Goal: Information Seeking & Learning: Check status

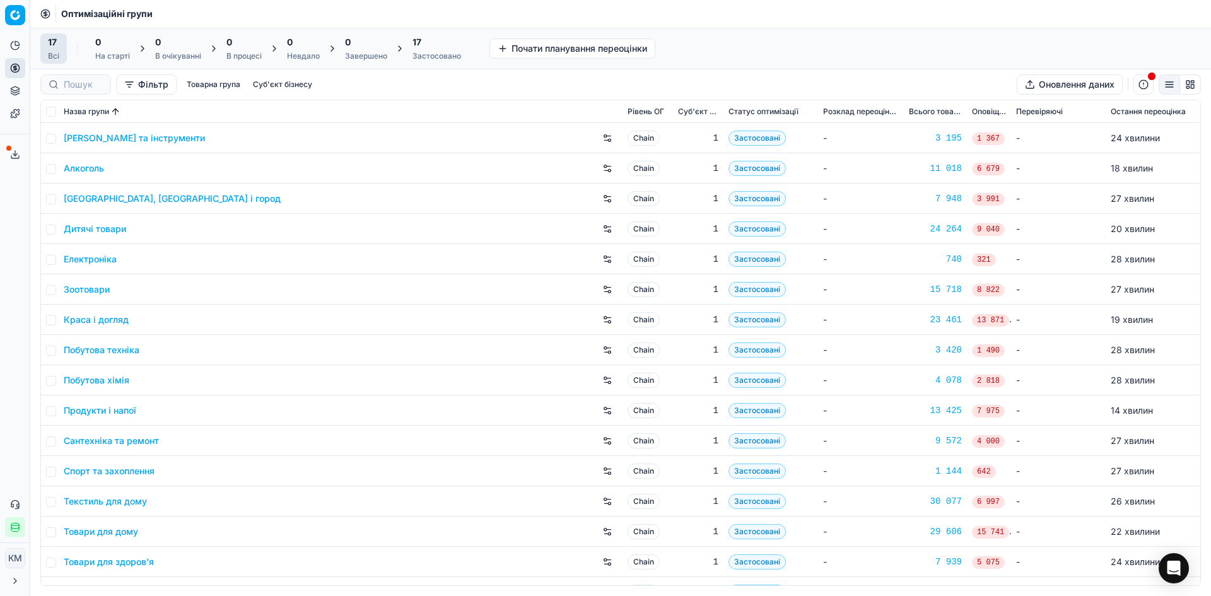
click at [85, 170] on link "Алкоголь" at bounding box center [84, 168] width 40 height 13
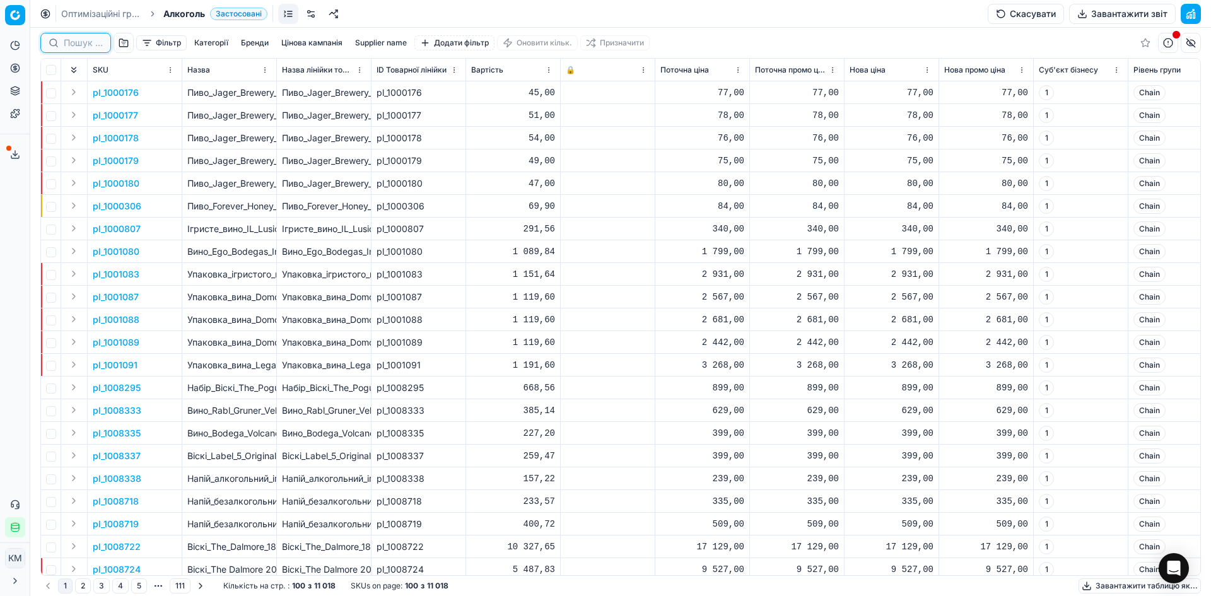
click at [93, 44] on input at bounding box center [83, 43] width 39 height 13
paste input "722893"
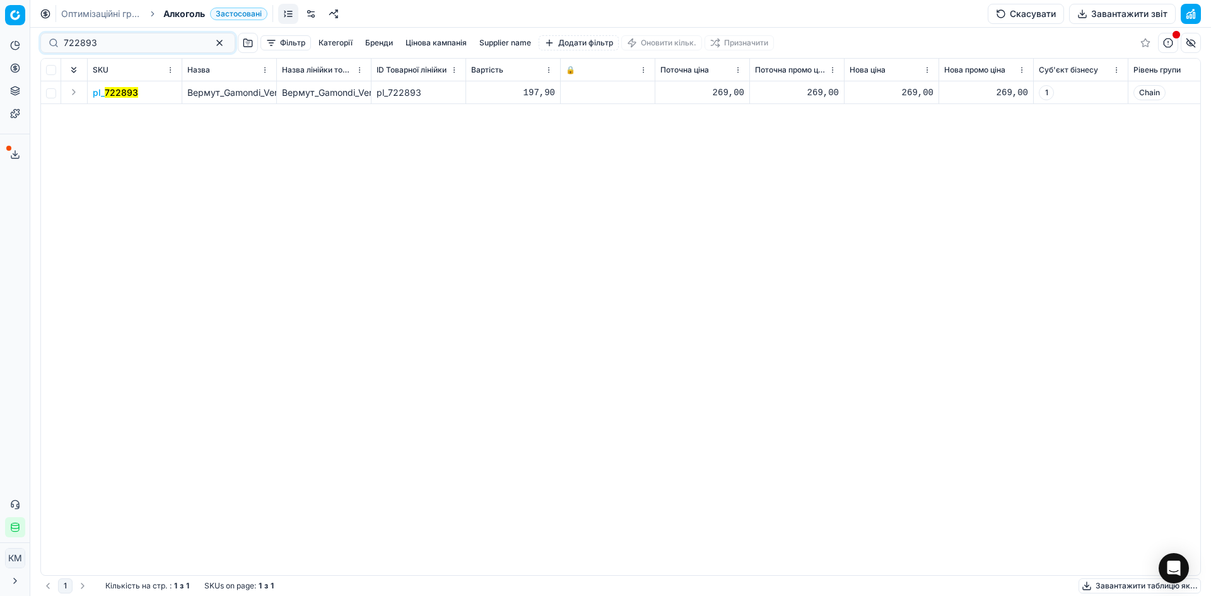
click at [123, 90] on mark "722893" at bounding box center [121, 92] width 33 height 11
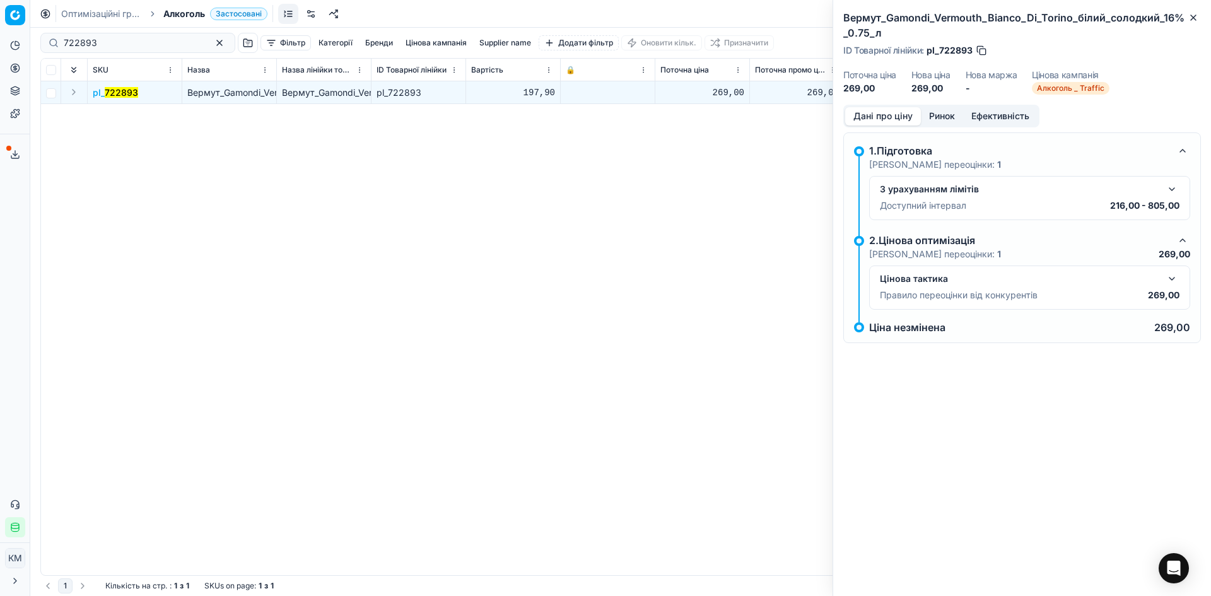
click at [1173, 191] on button "button" at bounding box center [1171, 189] width 15 height 15
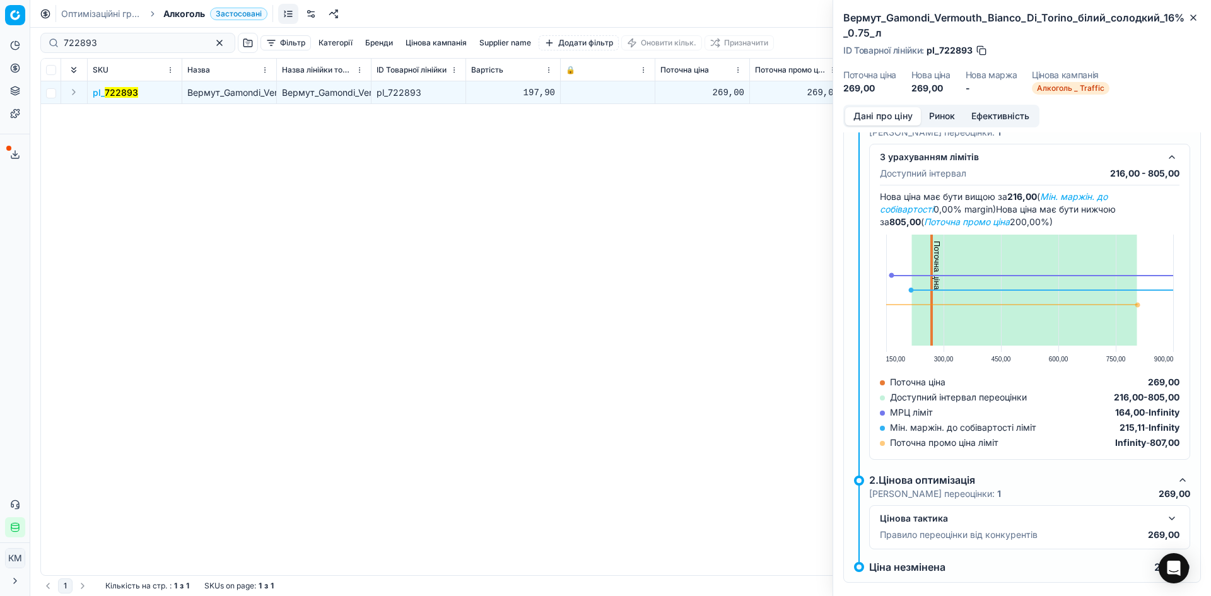
scroll to position [49, 0]
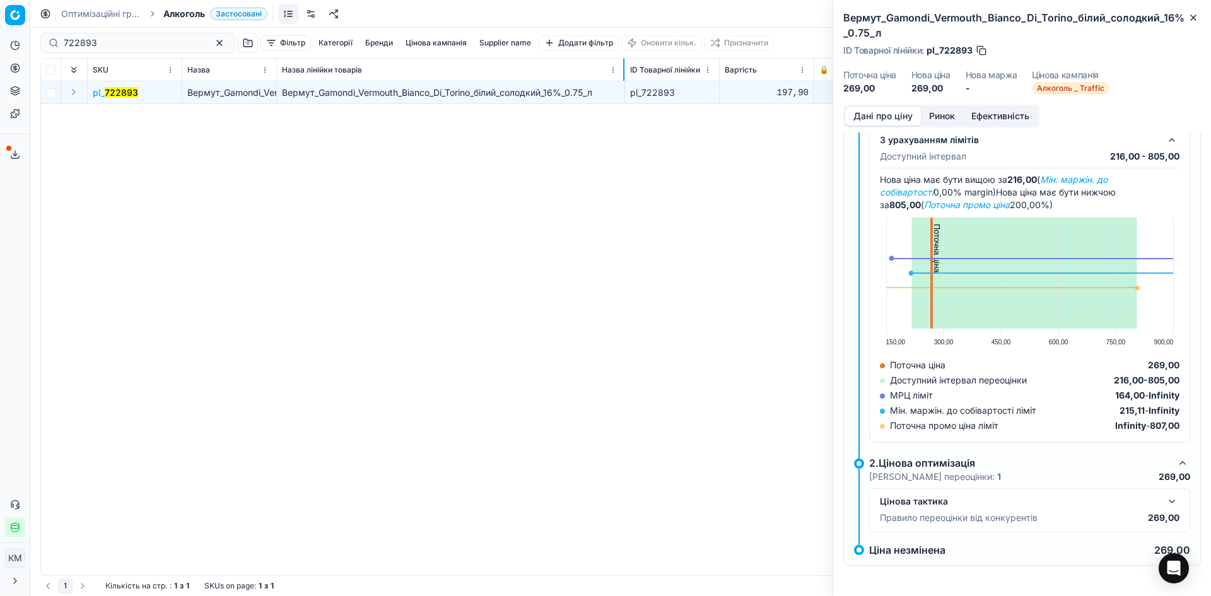
drag, startPoint x: 370, startPoint y: 67, endPoint x: 623, endPoint y: 67, distance: 253.6
click at [623, 67] on div at bounding box center [623, 70] width 1 height 22
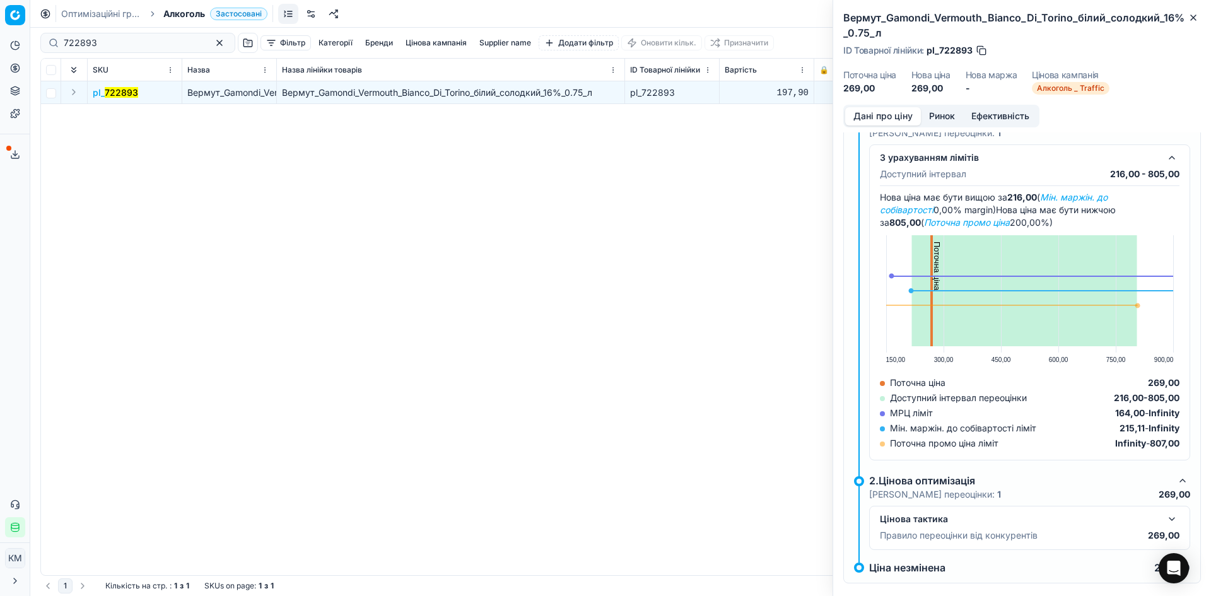
scroll to position [0, 0]
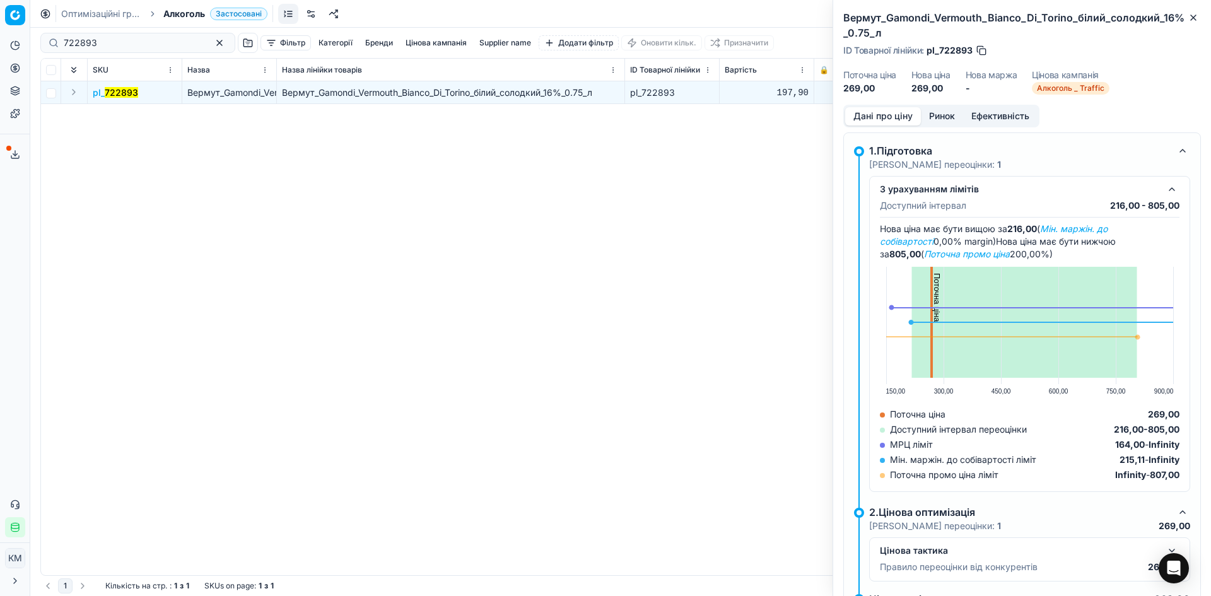
click at [935, 120] on button "Ринок" at bounding box center [942, 116] width 42 height 18
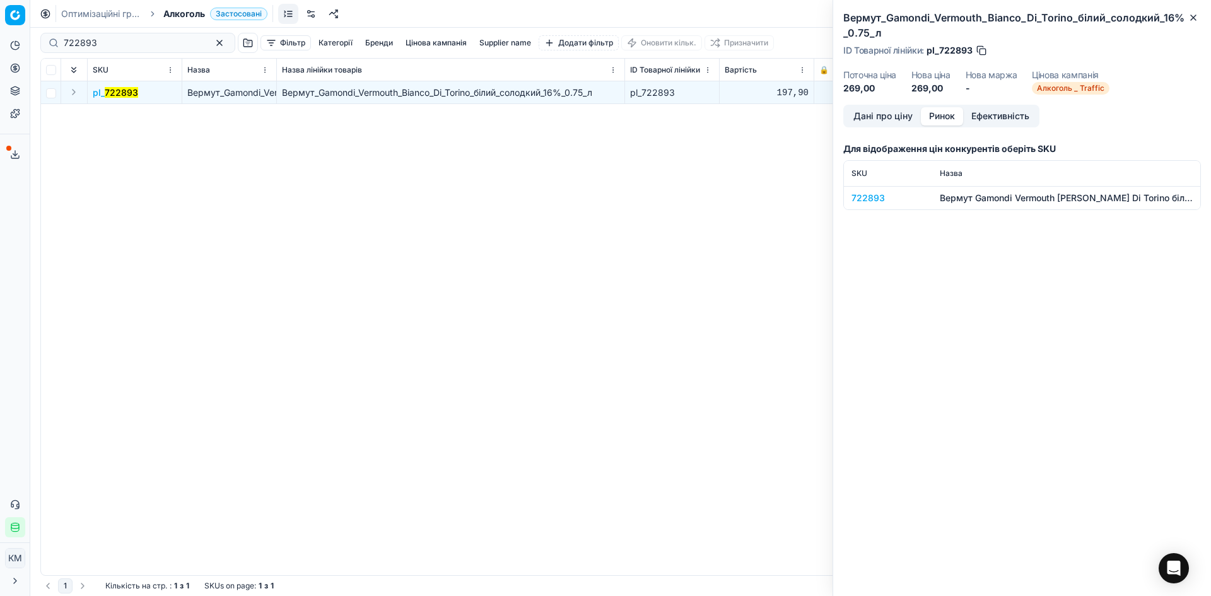
click at [860, 196] on div "722893" at bounding box center [888, 198] width 73 height 13
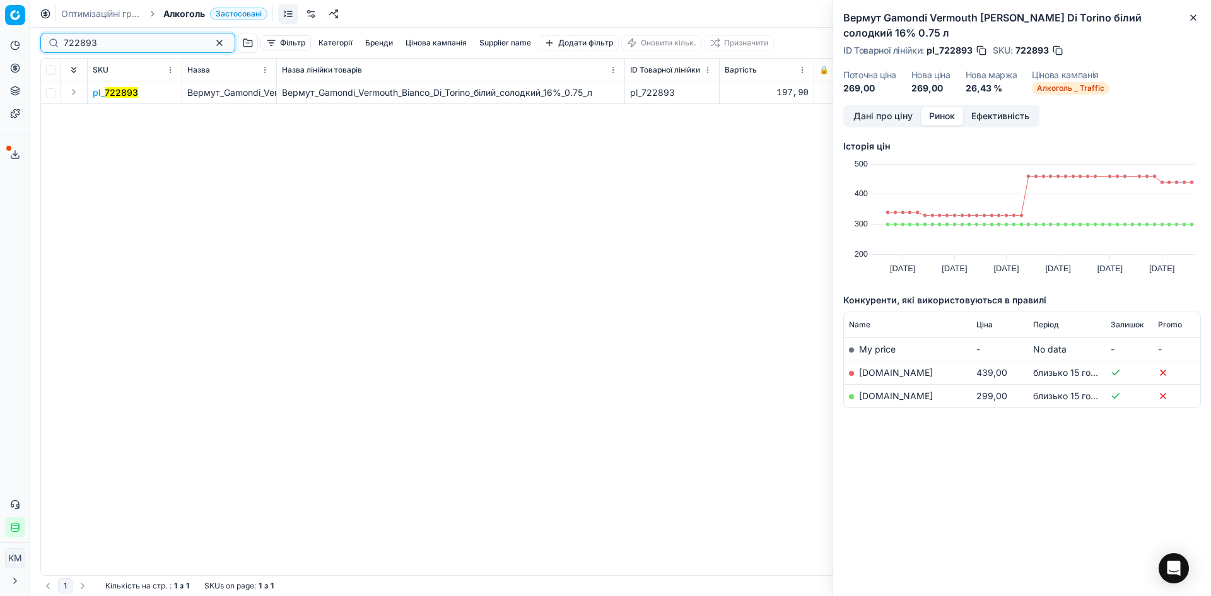
drag, startPoint x: 101, startPoint y: 46, endPoint x: 6, endPoint y: 37, distance: 95.0
click at [6, 37] on div "Pricing platform Аналітика Цінова оптимізація Асортимент продукції Шаблони Серв…" at bounding box center [605, 298] width 1211 height 596
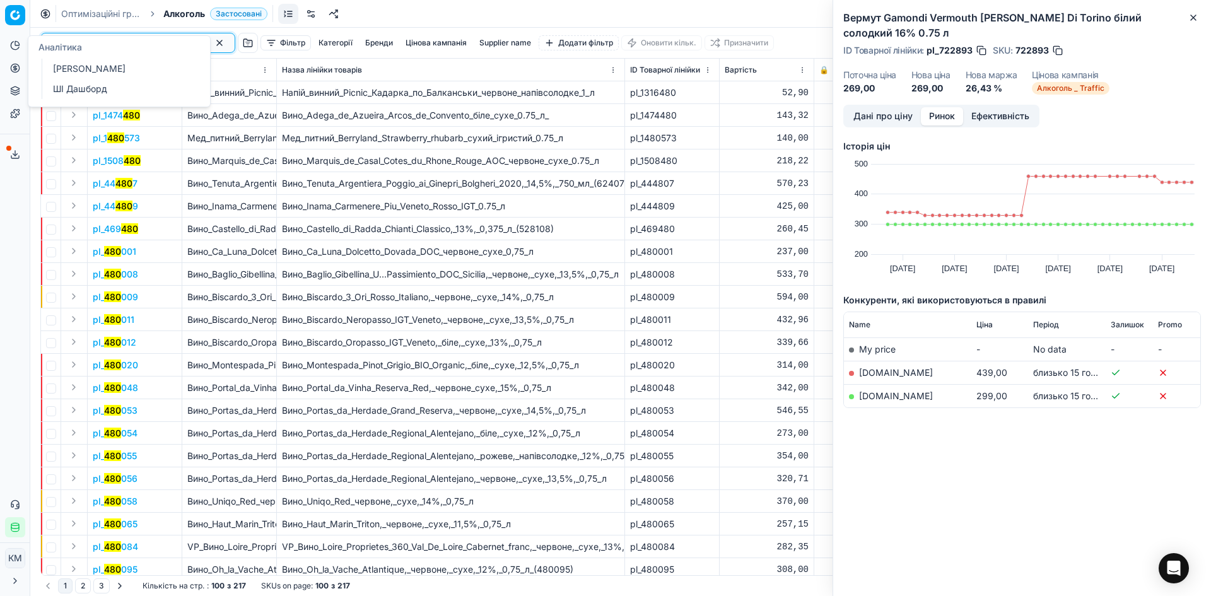
type input "480501"
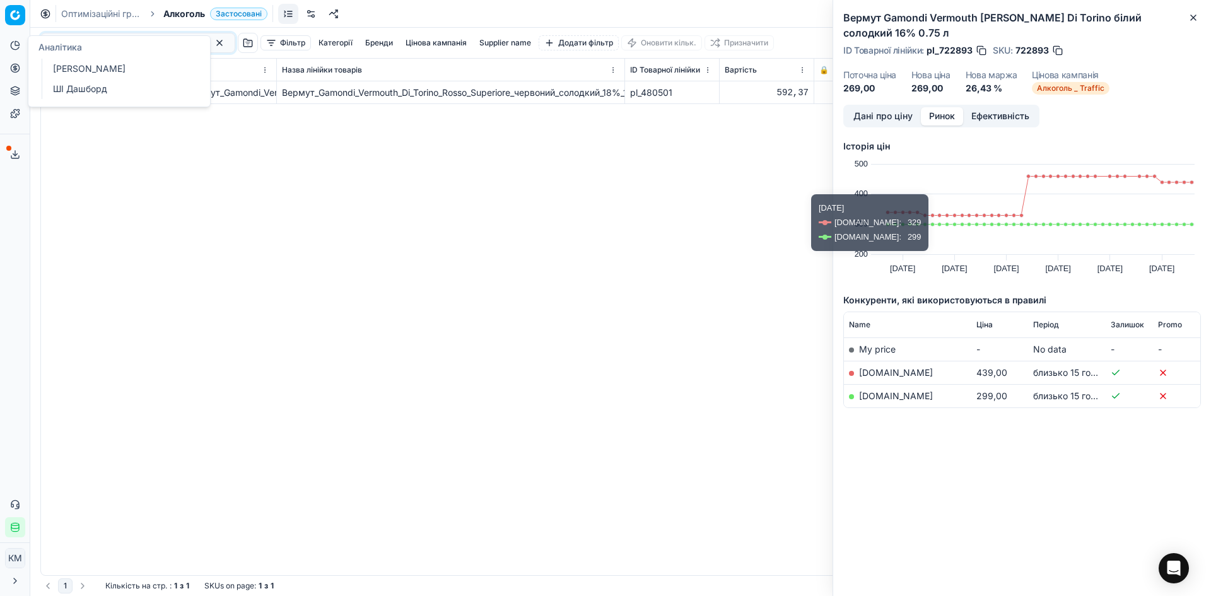
drag, startPoint x: 419, startPoint y: 161, endPoint x: 482, endPoint y: 171, distance: 63.2
click at [421, 160] on div "pl_ 480501 Вермут_Gamondi_Vermouth_Di_Torino_Rosso_Superiore_червоний_солодкий_…" at bounding box center [620, 328] width 1159 height 494
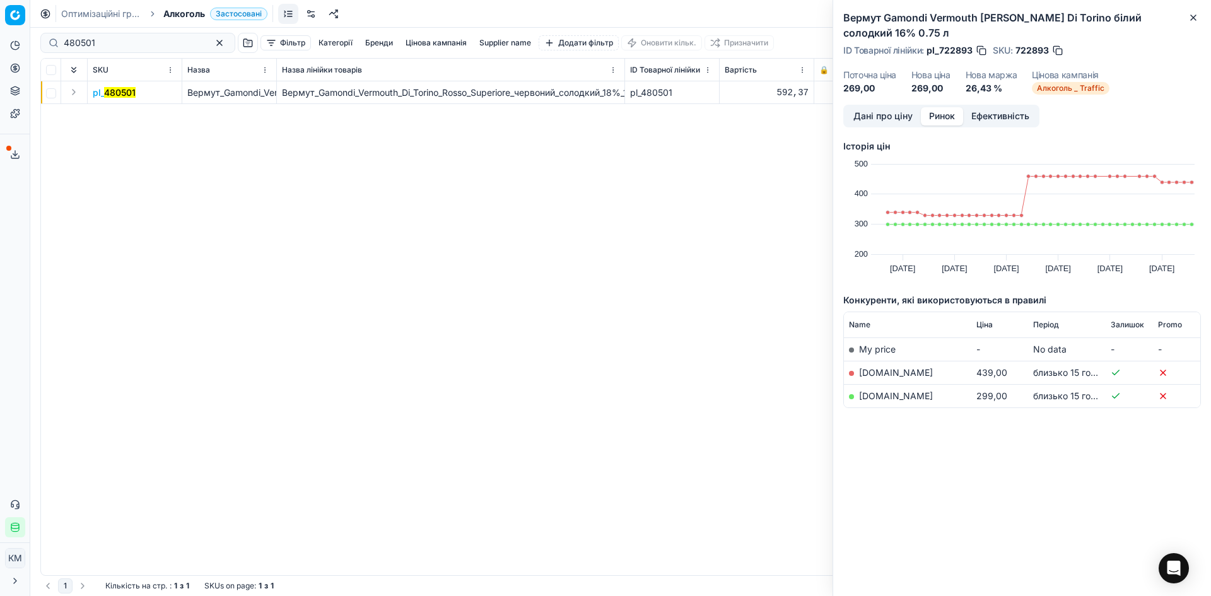
click at [109, 88] on mark "480501" at bounding box center [120, 92] width 32 height 11
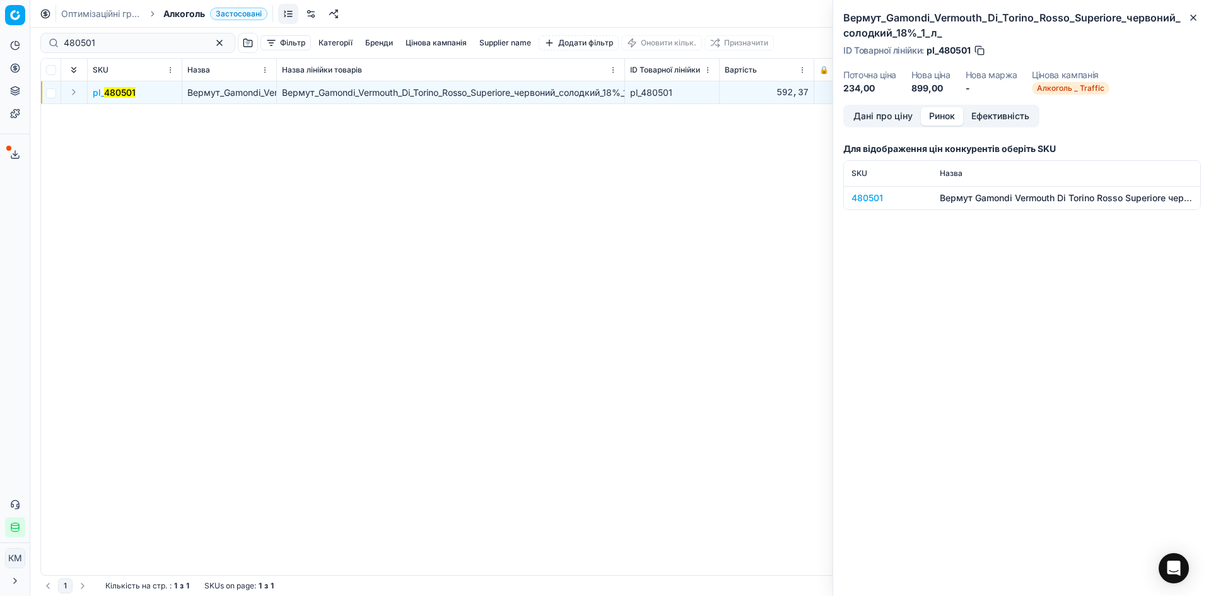
click at [871, 197] on div "480501" at bounding box center [888, 198] width 73 height 13
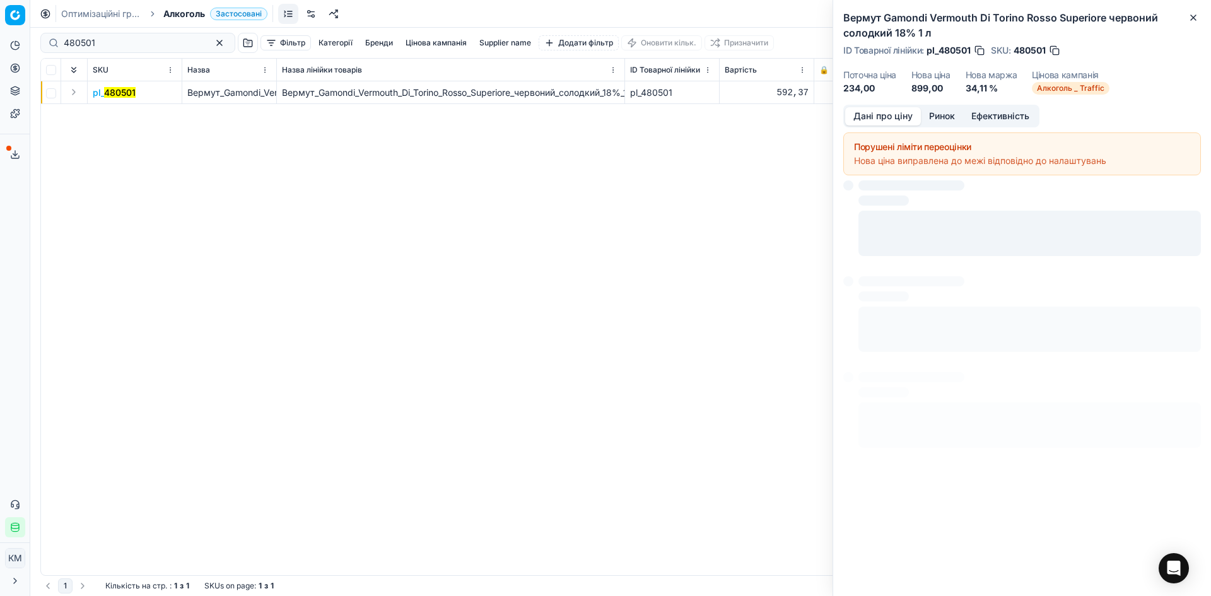
click at [872, 114] on button "Дані про ціну" at bounding box center [883, 116] width 76 height 18
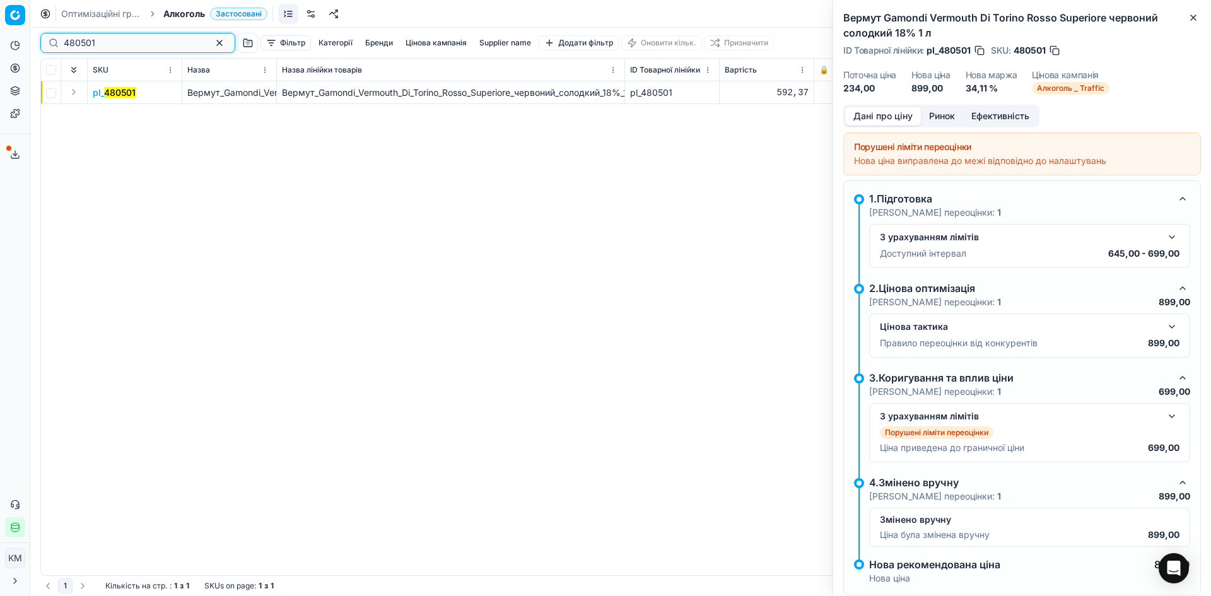
drag, startPoint x: 94, startPoint y: 47, endPoint x: 0, endPoint y: 57, distance: 94.5
click at [0, 57] on div "Pricing platform Аналітика Цінова оптимізація Асортимент продукції Шаблони Серв…" at bounding box center [605, 298] width 1211 height 596
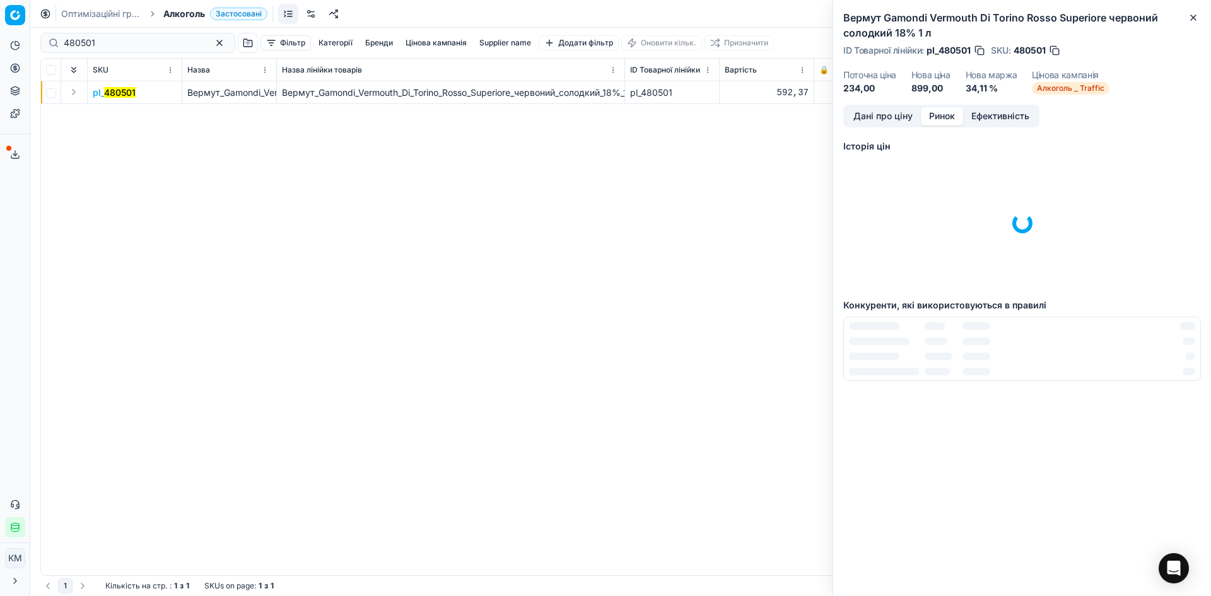
click at [951, 115] on button "Ринок" at bounding box center [942, 116] width 42 height 18
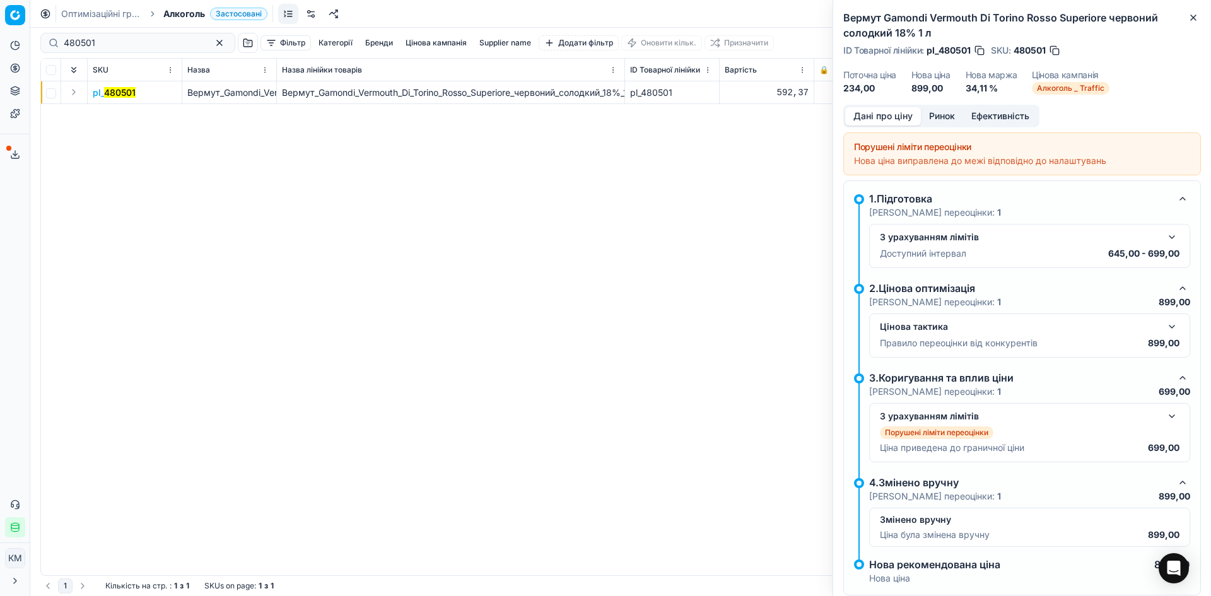
click at [889, 112] on button "Дані про ціну" at bounding box center [883, 116] width 76 height 18
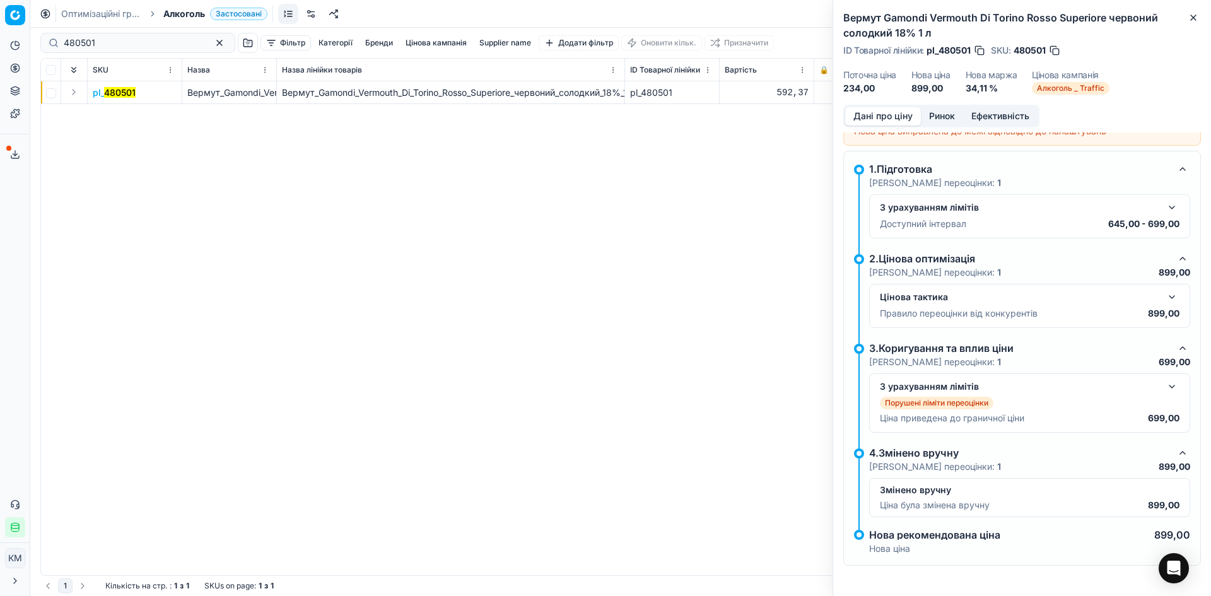
click at [117, 91] on mark "480501" at bounding box center [120, 92] width 32 height 11
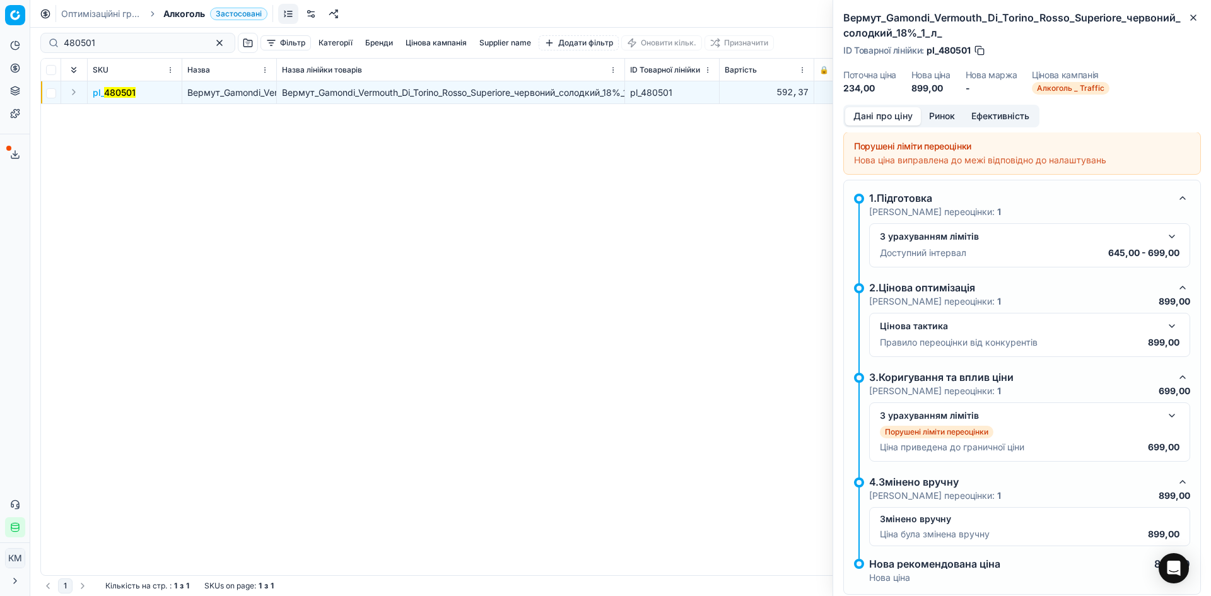
scroll to position [0, 0]
click at [946, 113] on button "Ринок" at bounding box center [942, 116] width 42 height 18
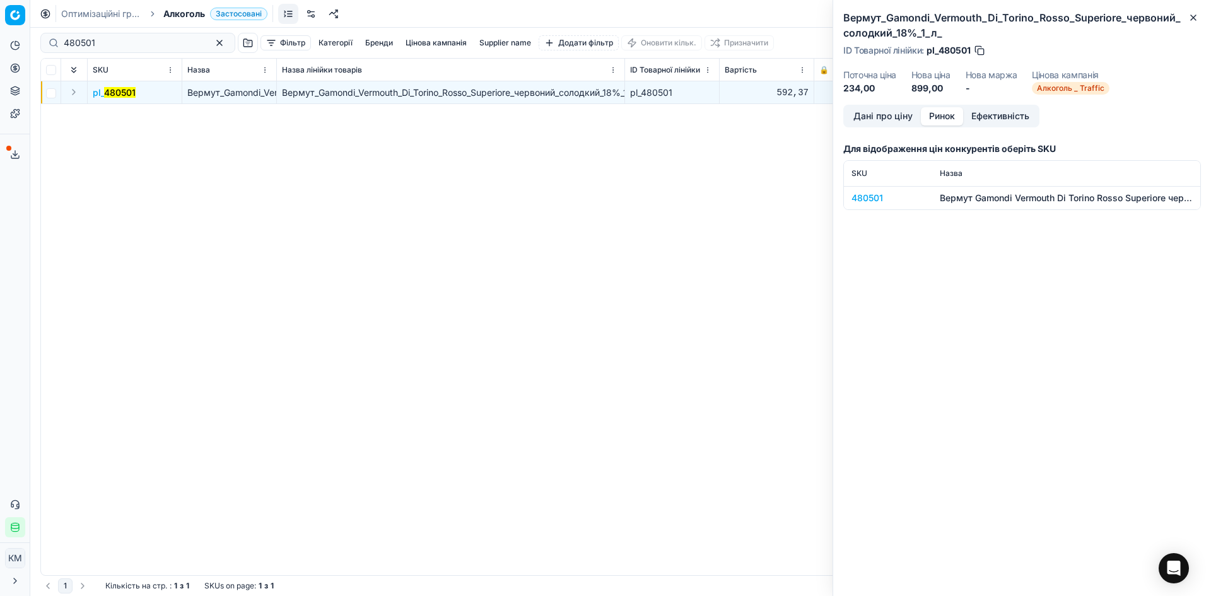
click at [993, 117] on button "Ефективність" at bounding box center [1000, 116] width 74 height 18
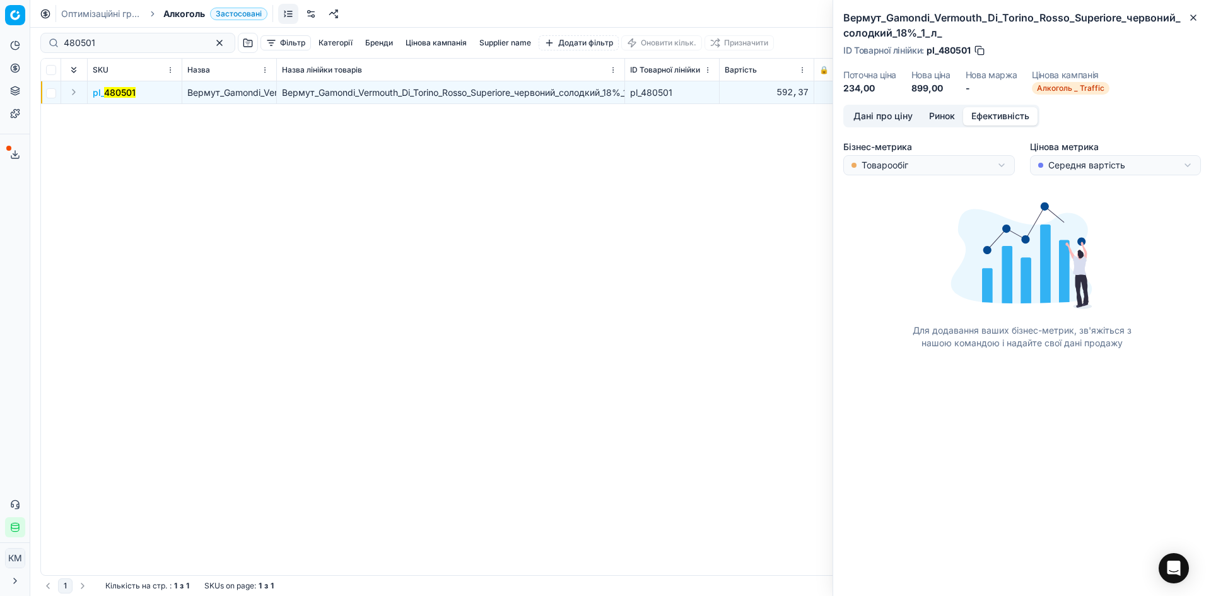
click at [927, 120] on button "Ринок" at bounding box center [942, 116] width 42 height 18
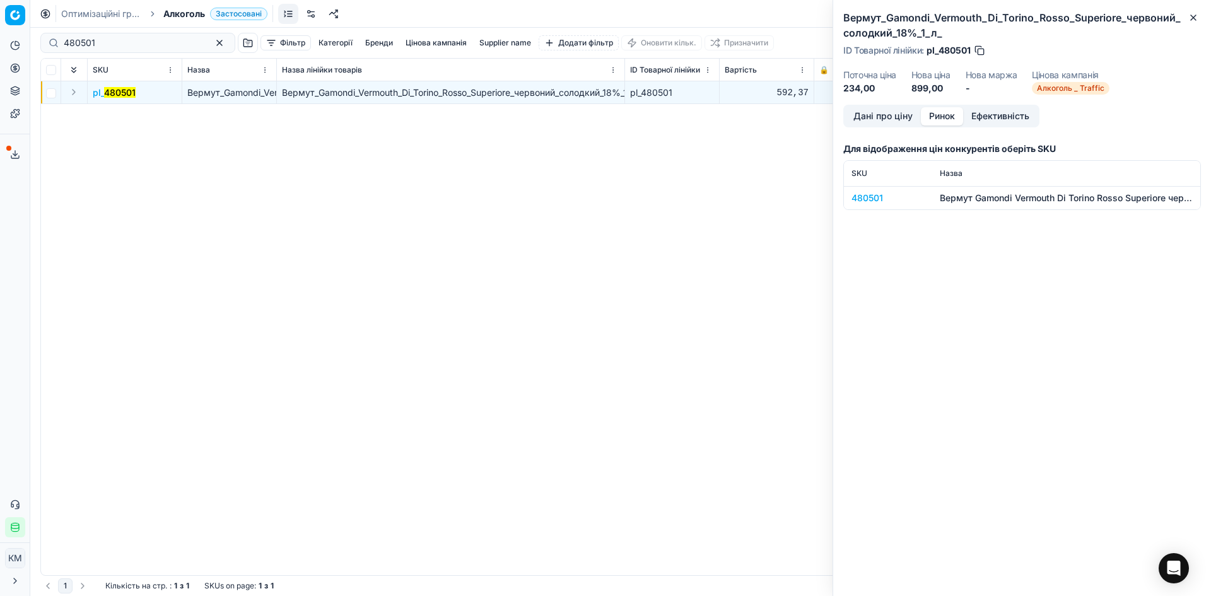
click at [891, 122] on button "Дані про ціну" at bounding box center [883, 116] width 76 height 18
